Goal: Navigation & Orientation: Find specific page/section

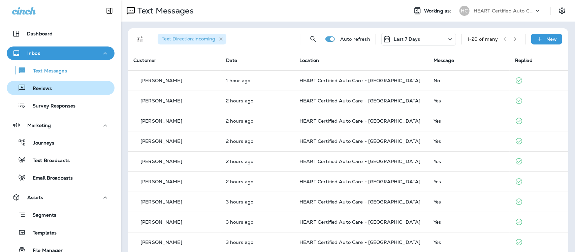
click at [39, 87] on p "Reviews" at bounding box center [39, 89] width 26 height 6
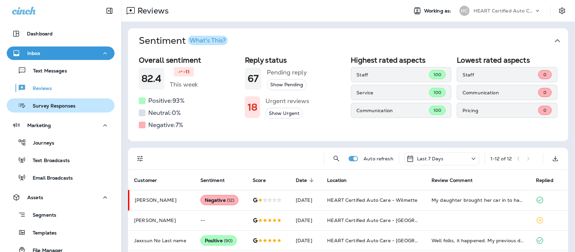
click at [56, 106] on p "Survey Responses" at bounding box center [50, 106] width 49 height 6
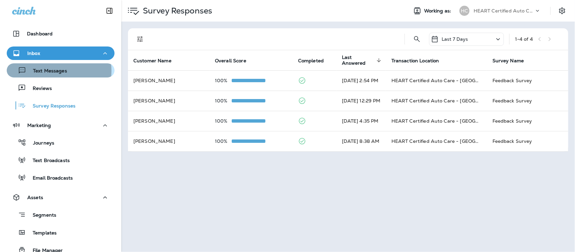
click at [56, 71] on p "Text Messages" at bounding box center [46, 71] width 41 height 6
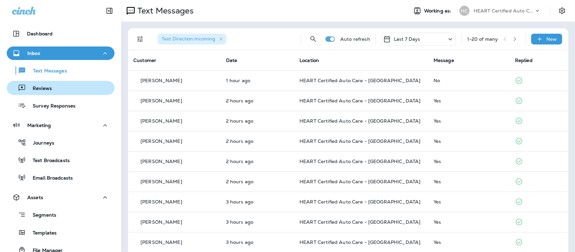
click at [48, 91] on p "Reviews" at bounding box center [39, 89] width 26 height 6
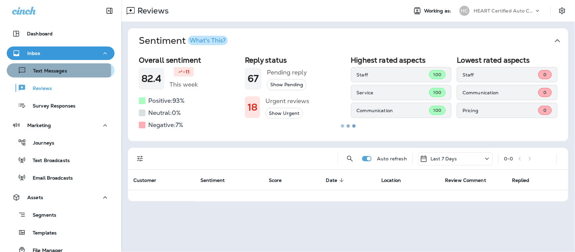
click at [47, 71] on p "Text Messages" at bounding box center [46, 71] width 41 height 6
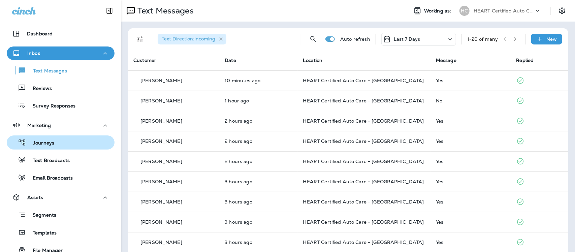
click at [49, 142] on p "Journeys" at bounding box center [40, 143] width 28 height 6
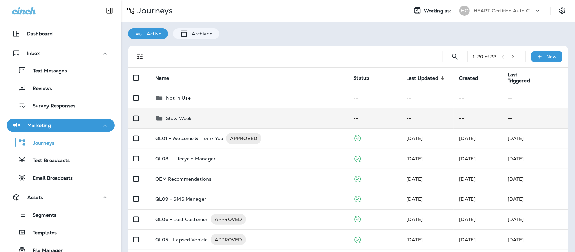
click at [177, 117] on p "Slow Week" at bounding box center [178, 117] width 25 height 5
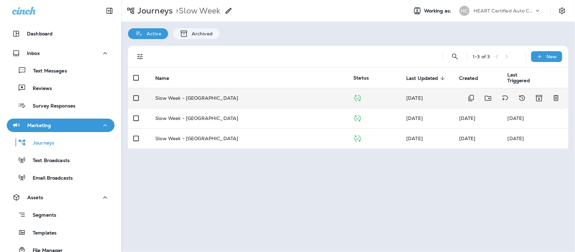
click at [196, 99] on p "Slow Week - [GEOGRAPHIC_DATA]" at bounding box center [196, 97] width 83 height 5
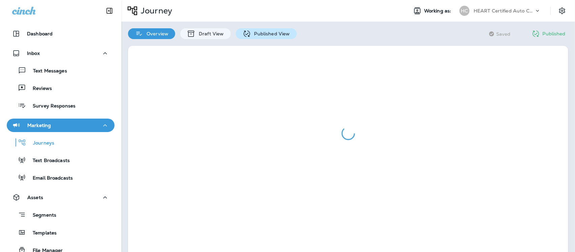
click at [263, 33] on p "Published View" at bounding box center [270, 33] width 39 height 5
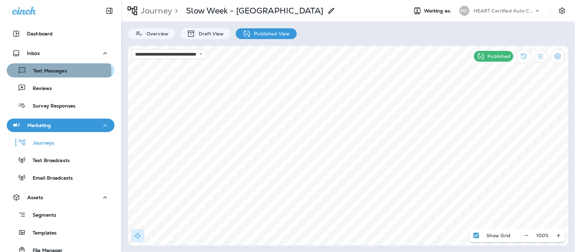
click at [53, 73] on p "Text Messages" at bounding box center [46, 71] width 41 height 6
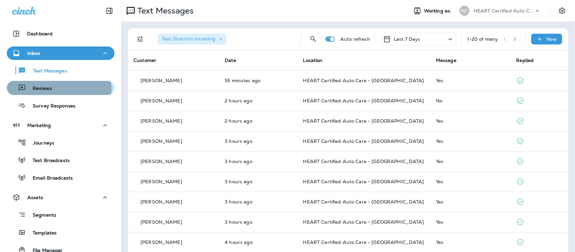
click at [48, 90] on p "Reviews" at bounding box center [39, 89] width 26 height 6
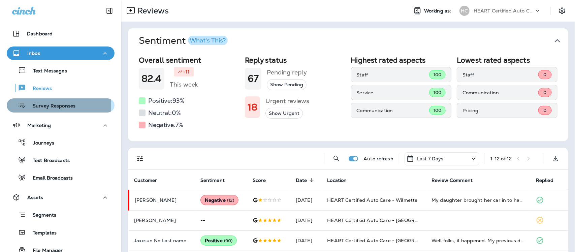
click at [46, 105] on p "Survey Responses" at bounding box center [50, 106] width 49 height 6
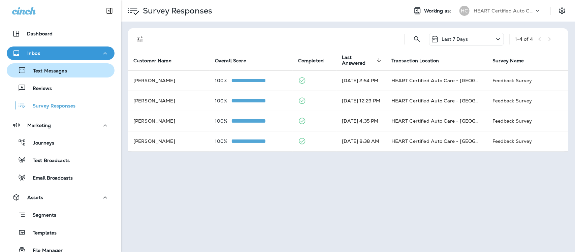
drag, startPoint x: 49, startPoint y: 73, endPoint x: 49, endPoint y: 68, distance: 5.4
click at [49, 73] on p "Text Messages" at bounding box center [46, 71] width 41 height 6
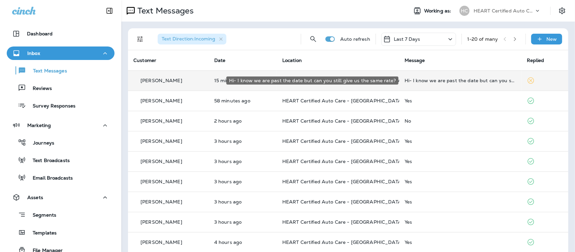
click at [438, 81] on div "Hi- I know we are past the date but can you still give us the same rate?" at bounding box center [459, 80] width 111 height 5
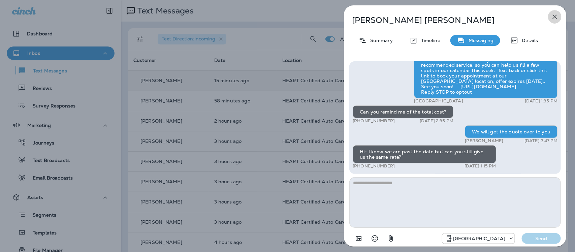
click at [556, 17] on icon "button" at bounding box center [555, 17] width 8 height 8
